Goal: Check status

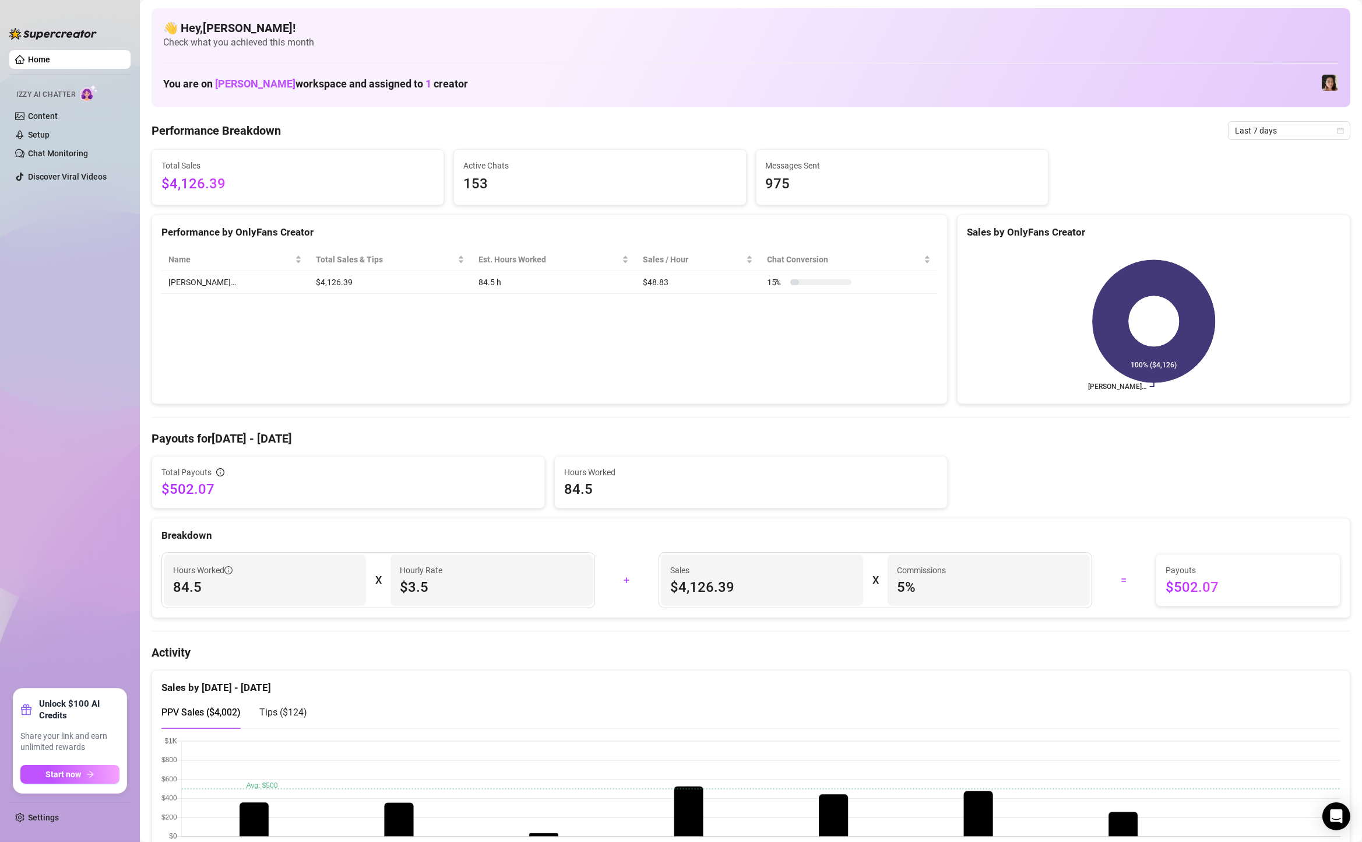
click at [1263, 135] on span "Last 7 days" at bounding box center [1289, 130] width 108 height 17
click at [1275, 229] on div "Custom date" at bounding box center [1290, 228] width 104 height 13
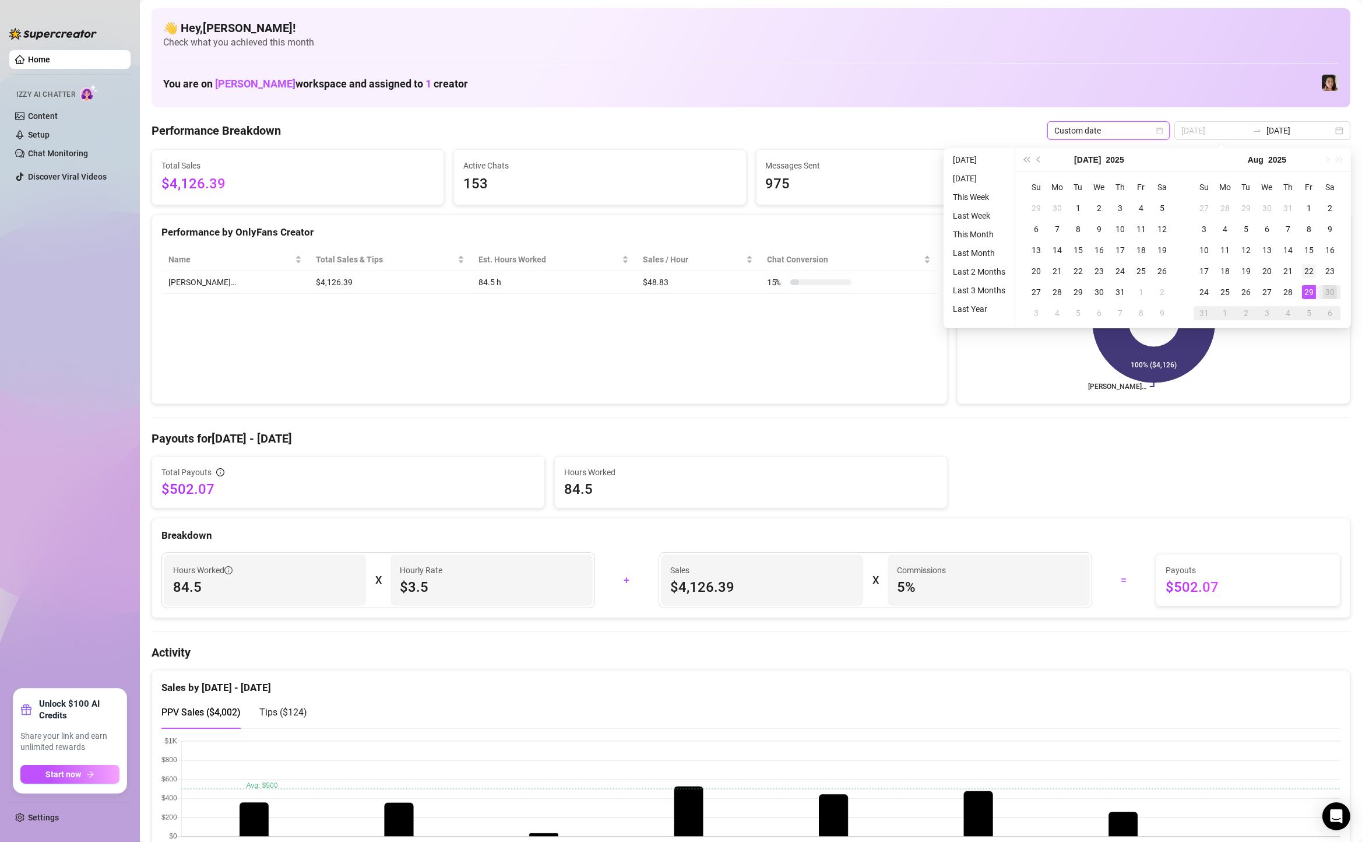
type input "[DATE]"
click at [1313, 267] on div "22" at bounding box center [1309, 271] width 14 height 14
type input "[DATE]"
click at [1312, 287] on div "29" at bounding box center [1309, 292] width 14 height 14
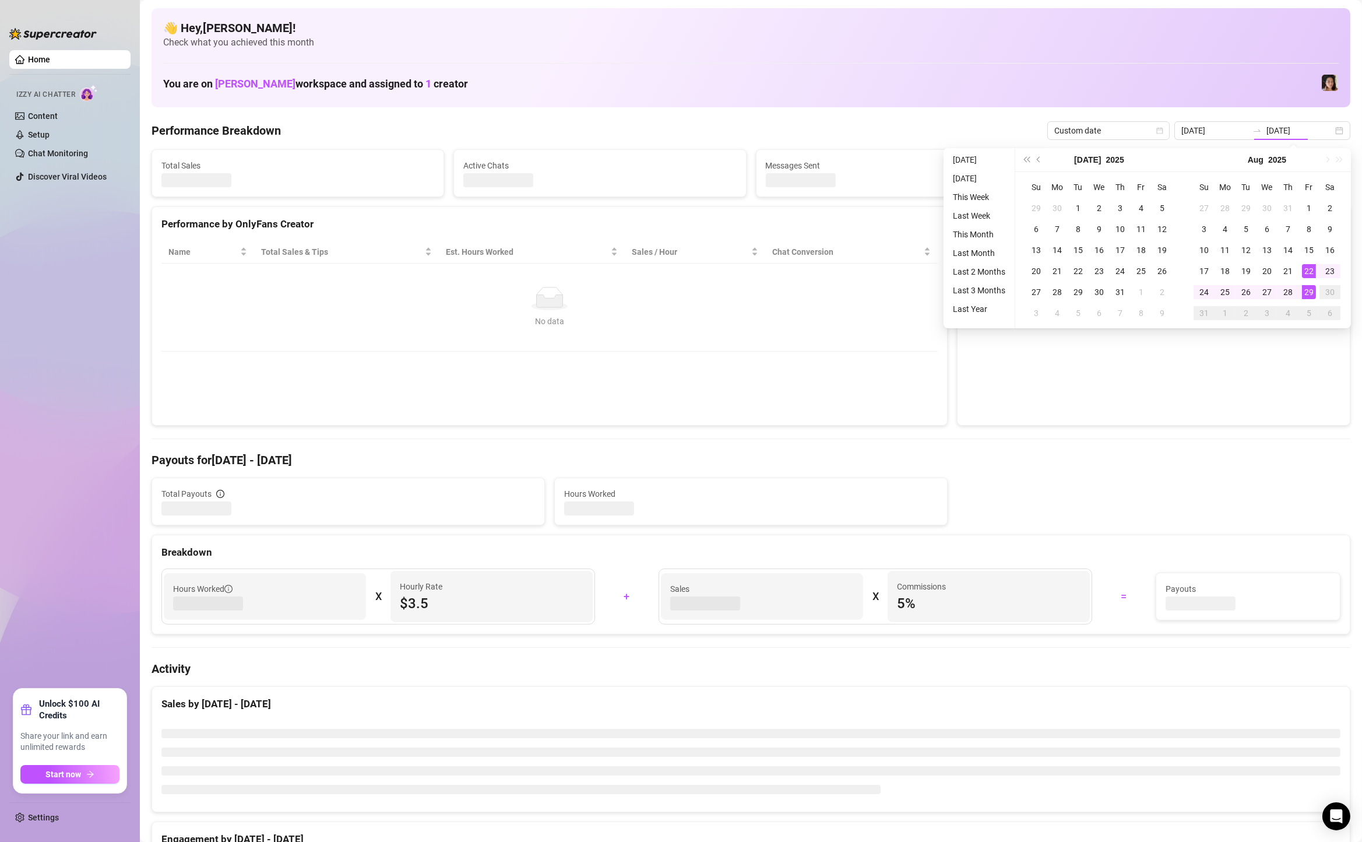
type input "[DATE]"
